Goal: Transaction & Acquisition: Purchase product/service

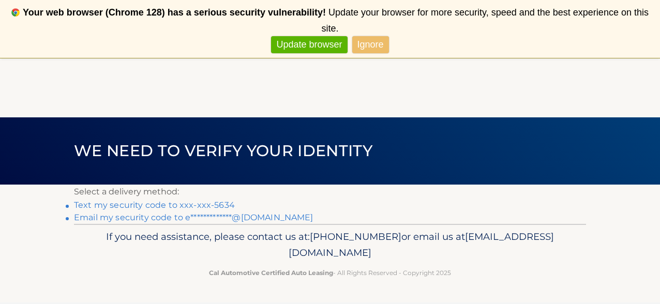
click at [181, 205] on link "Text my security code to xxx-xxx-5634" at bounding box center [154, 205] width 161 height 10
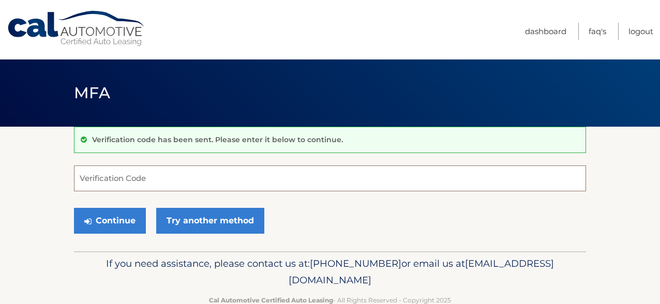
click at [155, 187] on input "Verification Code" at bounding box center [330, 179] width 512 height 26
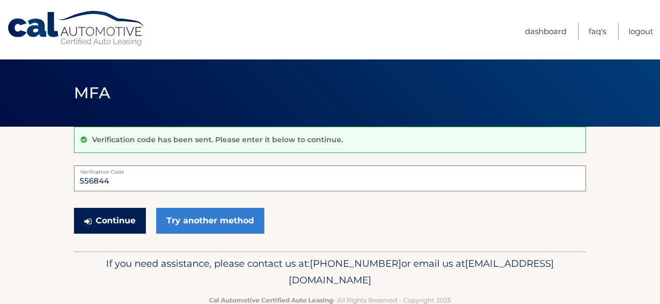
type input "556844"
click at [127, 217] on button "Continue" at bounding box center [110, 221] width 72 height 26
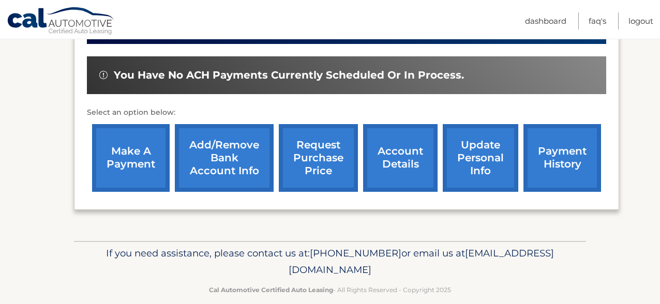
scroll to position [383, 0]
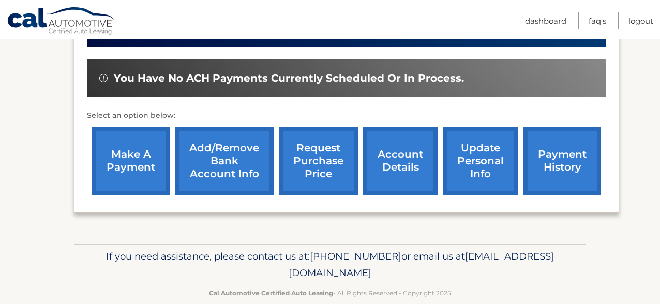
click at [129, 167] on link "make a payment" at bounding box center [131, 161] width 78 height 68
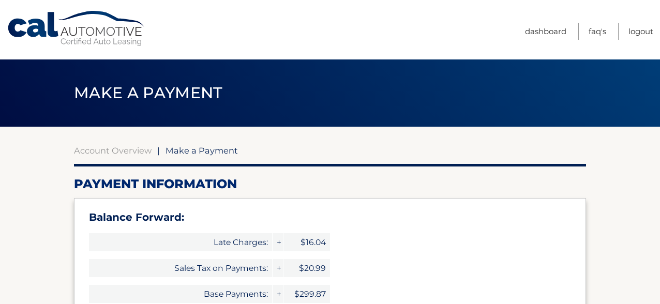
select select "MTY0MjMwNWItMjRjYi00NmQ3LTllZDktNzg2MWY5Yzc4ZDNm"
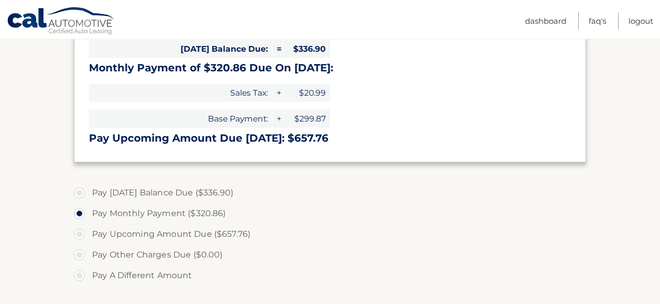
scroll to position [273, 0]
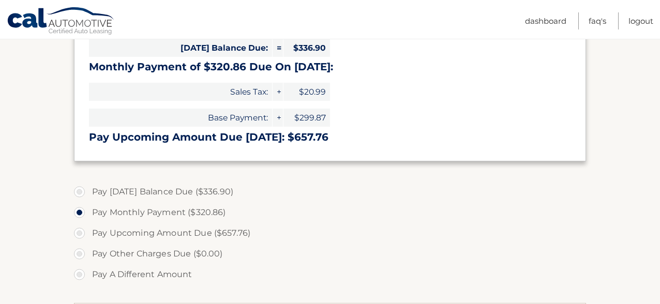
click at [79, 192] on label "Pay Today's Balance Due ($336.90)" at bounding box center [330, 192] width 512 height 21
click at [79, 192] on input "Pay Today's Balance Due ($336.90)" at bounding box center [83, 190] width 10 height 17
radio input "true"
type input "336.90"
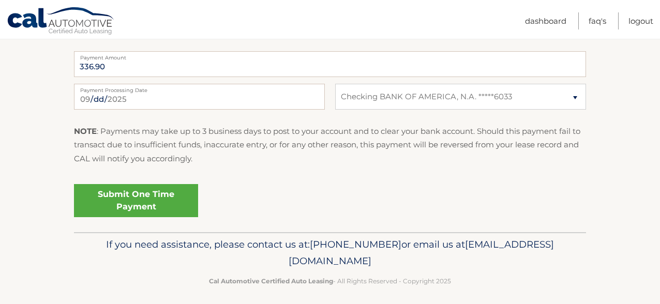
scroll to position [526, 0]
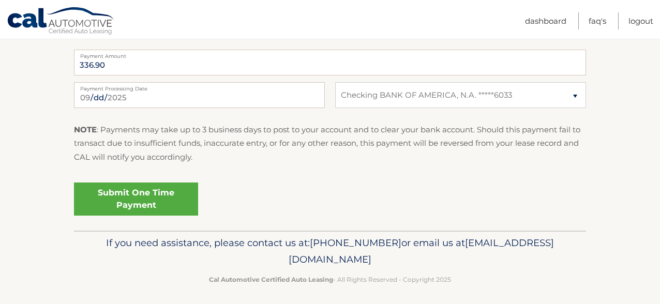
click at [153, 207] on link "Submit One Time Payment" at bounding box center [136, 199] width 124 height 33
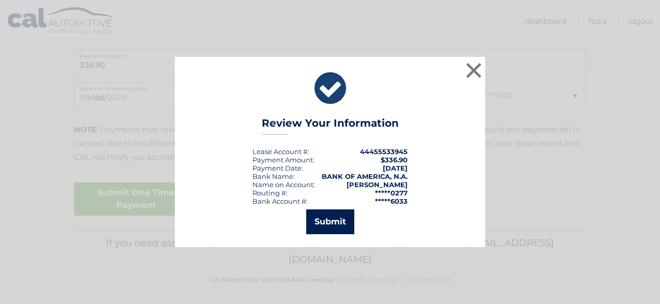
click at [335, 223] on button "Submit" at bounding box center [330, 222] width 48 height 25
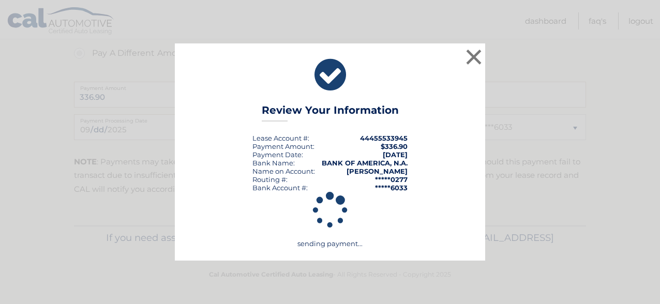
scroll to position [494, 0]
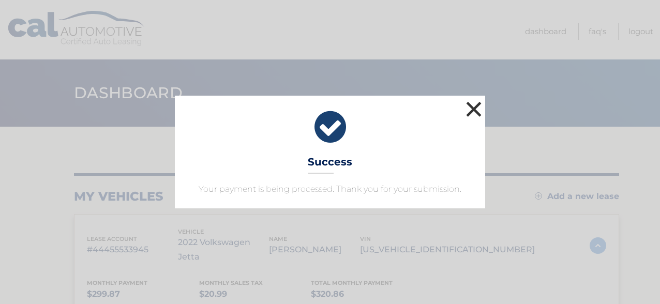
click at [474, 100] on button "×" at bounding box center [474, 109] width 21 height 21
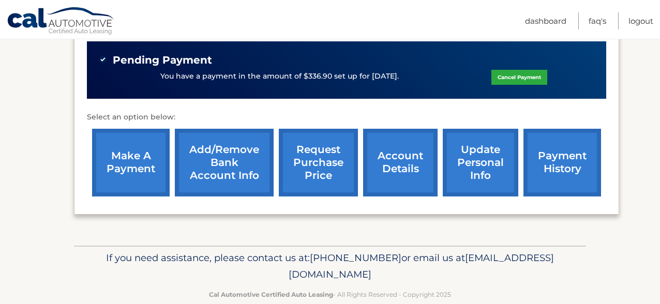
scroll to position [406, 0]
